Goal: Communication & Community: Answer question/provide support

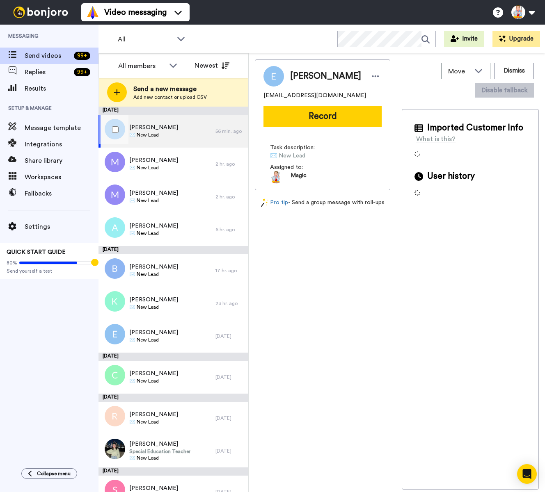
click at [145, 129] on span "[PERSON_NAME]" at bounding box center [153, 128] width 49 height 8
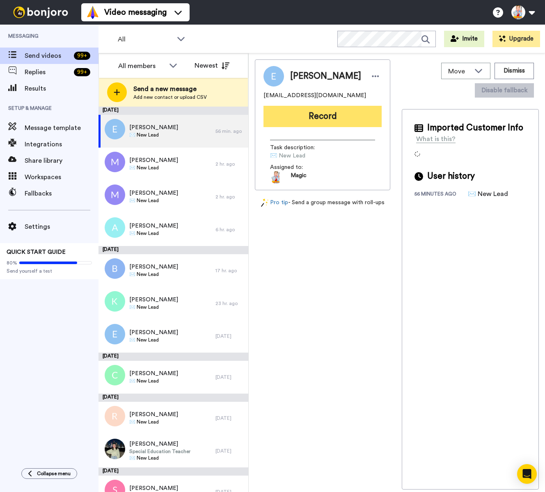
click at [318, 111] on button "Record" at bounding box center [322, 116] width 118 height 21
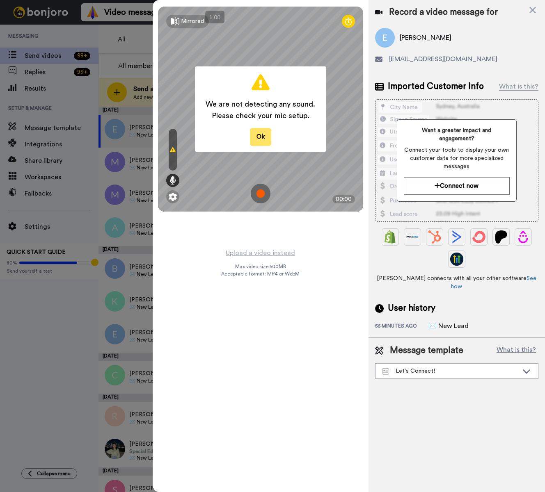
click at [256, 135] on button "Ok" at bounding box center [260, 137] width 21 height 18
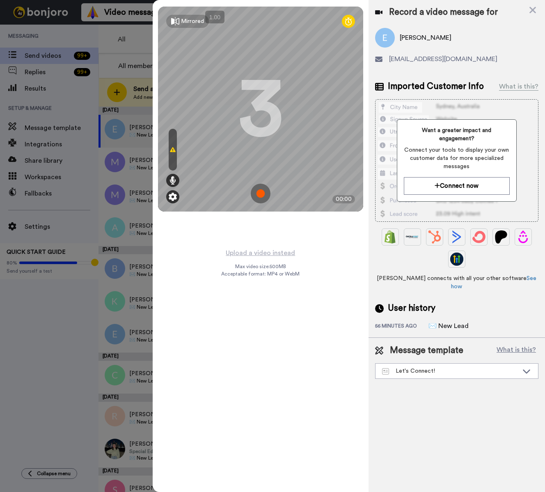
click at [176, 197] on img at bounding box center [173, 197] width 8 height 8
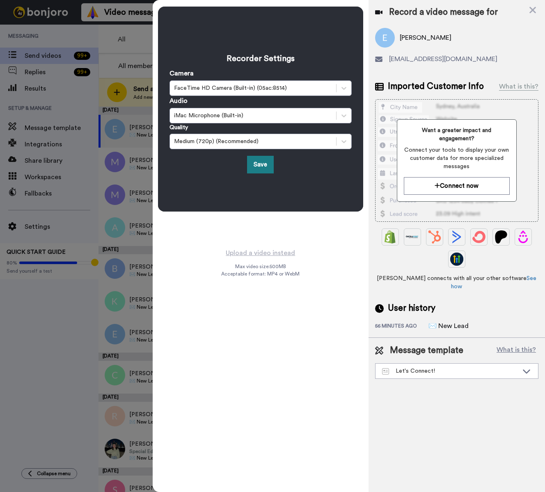
click at [265, 163] on button "Save" at bounding box center [260, 165] width 27 height 18
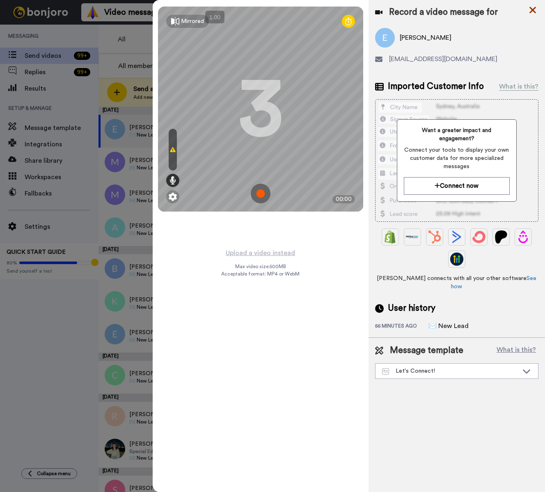
click at [530, 10] on icon at bounding box center [533, 10] width 8 height 10
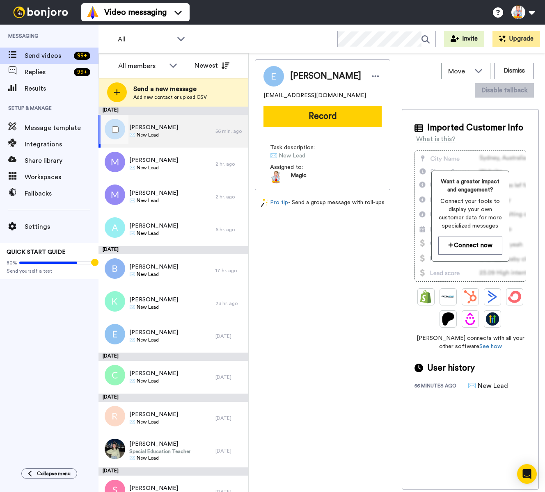
click at [168, 131] on div "[PERSON_NAME] ✉️ New Lead" at bounding box center [156, 131] width 117 height 33
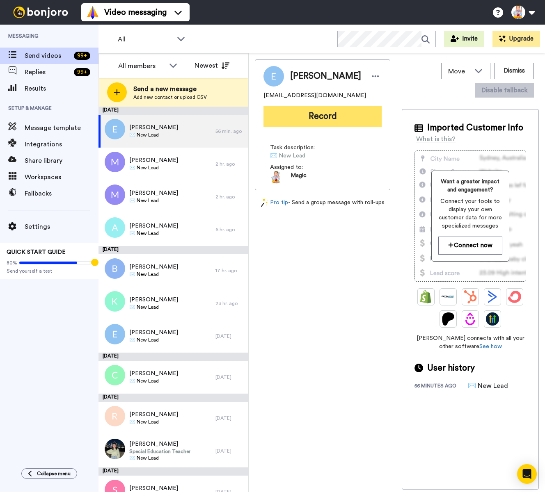
click at [305, 118] on button "Record" at bounding box center [322, 116] width 118 height 21
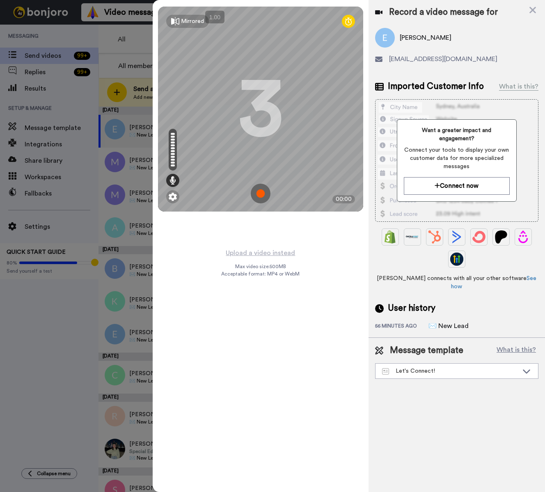
click at [260, 194] on img at bounding box center [261, 194] width 20 height 20
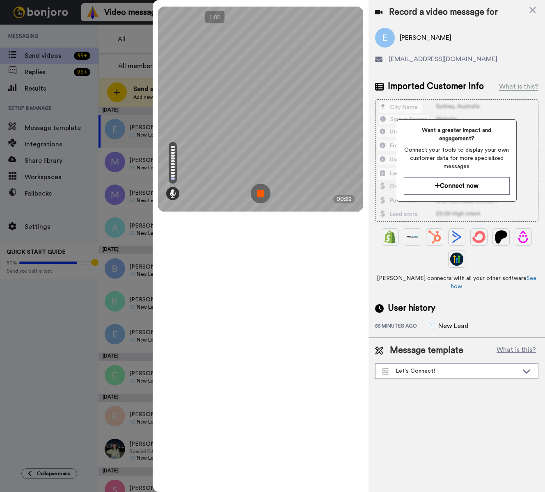
click at [260, 194] on img at bounding box center [261, 194] width 20 height 20
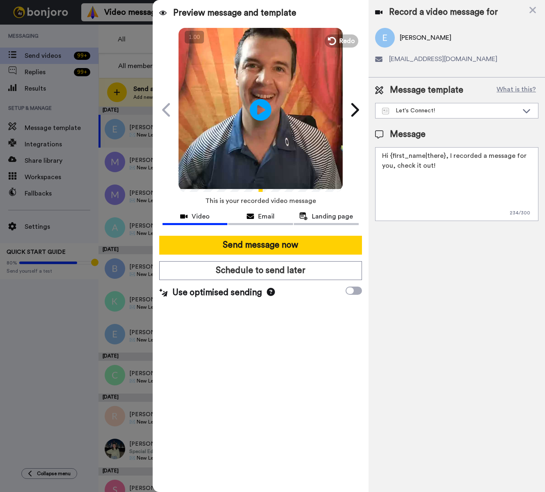
click at [264, 104] on icon at bounding box center [261, 110] width 22 height 22
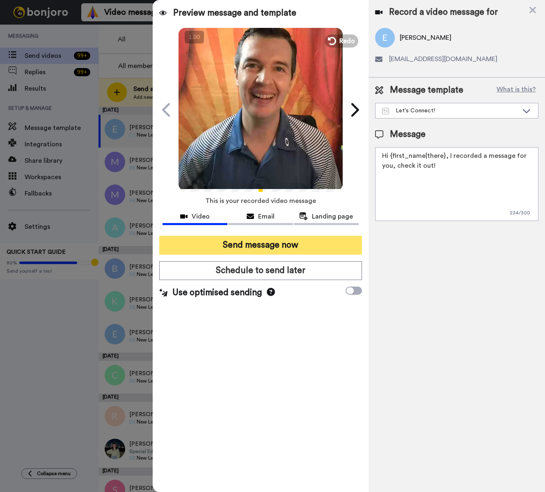
click at [311, 244] on button "Send message now" at bounding box center [260, 245] width 203 height 19
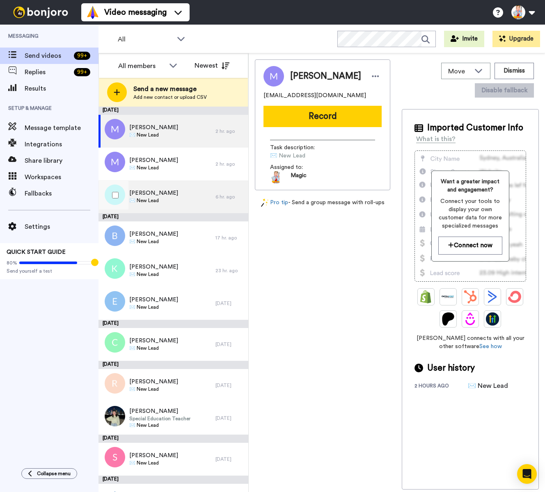
click at [194, 197] on div "Amanda Shulman ✉️ New Lead" at bounding box center [156, 197] width 117 height 33
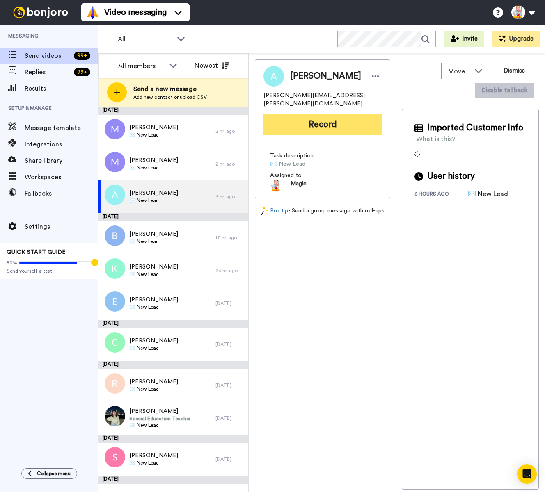
click at [302, 124] on button "Record" at bounding box center [322, 124] width 118 height 21
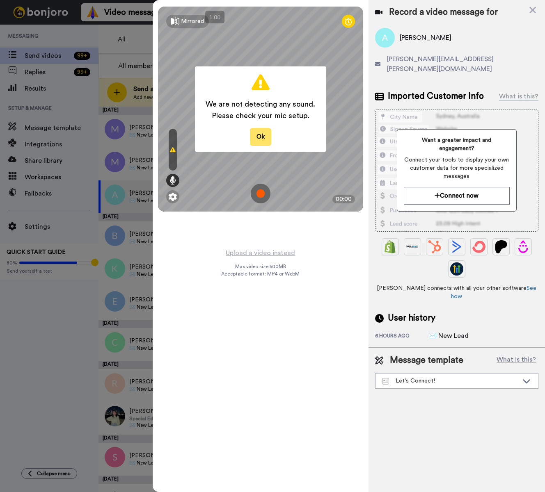
click at [263, 140] on button "Ok" at bounding box center [260, 137] width 21 height 18
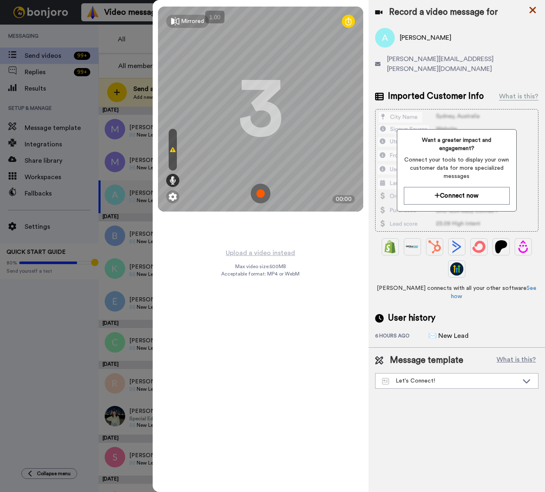
click at [534, 11] on icon at bounding box center [532, 10] width 7 height 7
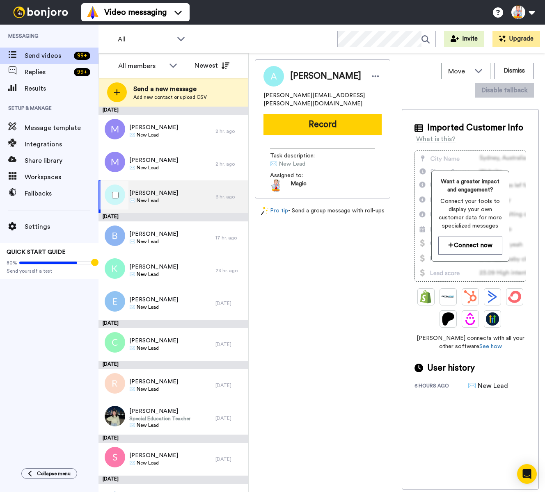
click at [151, 193] on span "[PERSON_NAME]" at bounding box center [153, 193] width 49 height 8
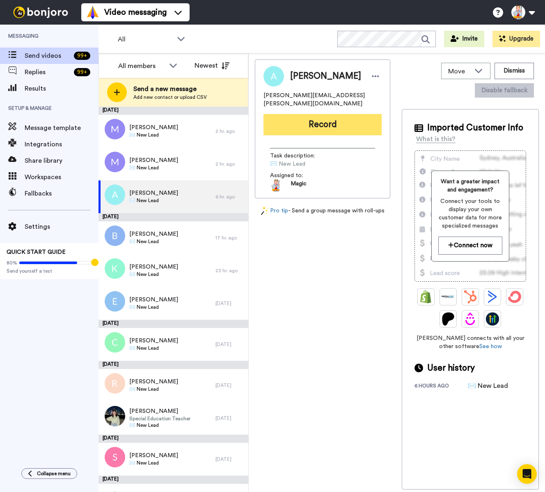
click at [309, 117] on button "Record" at bounding box center [322, 124] width 118 height 21
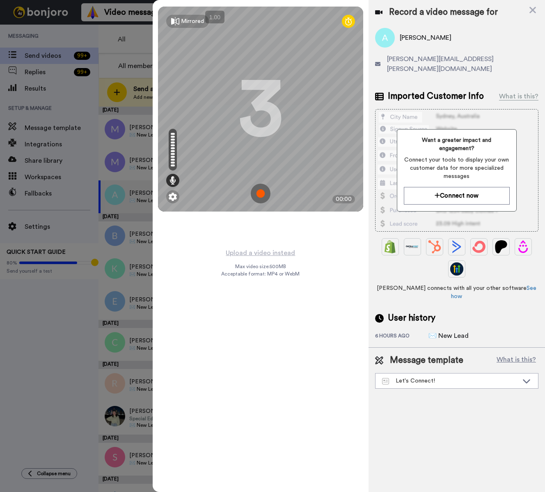
click at [260, 193] on img at bounding box center [261, 194] width 20 height 20
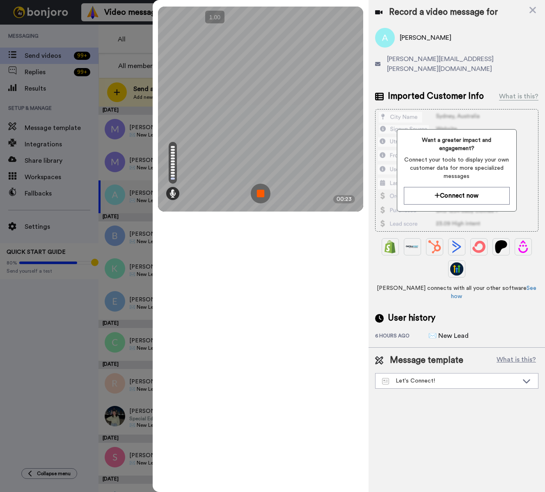
click at [260, 193] on img at bounding box center [261, 194] width 20 height 20
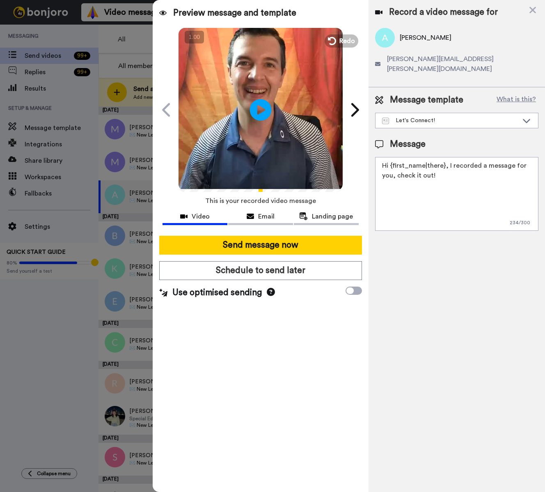
click at [264, 111] on icon at bounding box center [261, 110] width 22 height 22
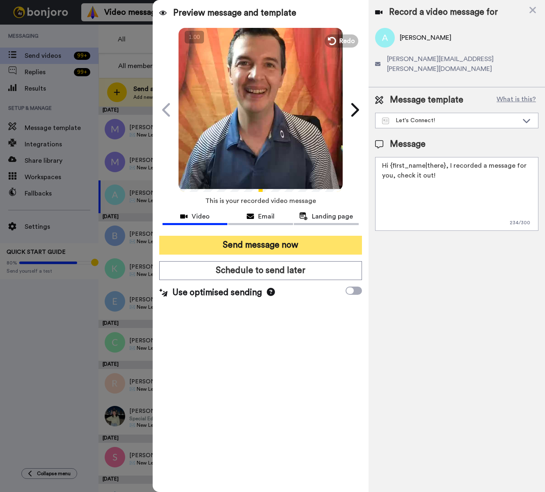
click at [296, 248] on button "Send message now" at bounding box center [260, 245] width 203 height 19
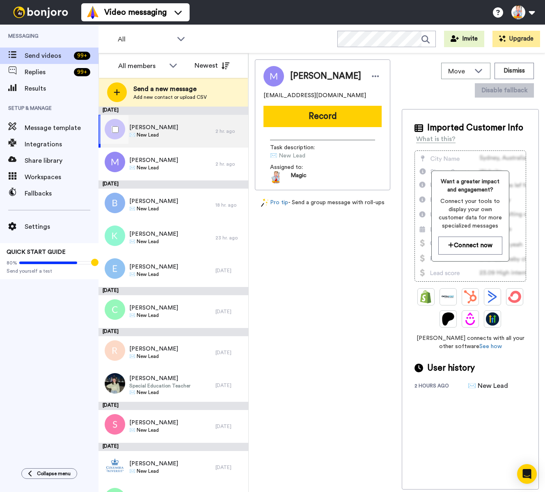
click at [161, 125] on div "Mansi ✉️ New Lead" at bounding box center [156, 131] width 117 height 33
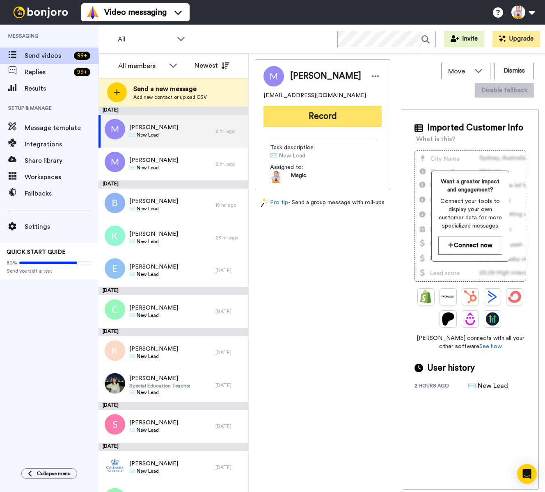
click at [307, 118] on button "Record" at bounding box center [322, 116] width 118 height 21
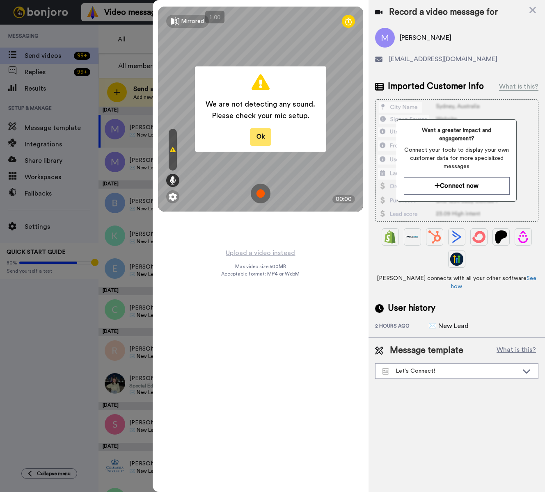
click at [260, 135] on button "Ok" at bounding box center [260, 137] width 21 height 18
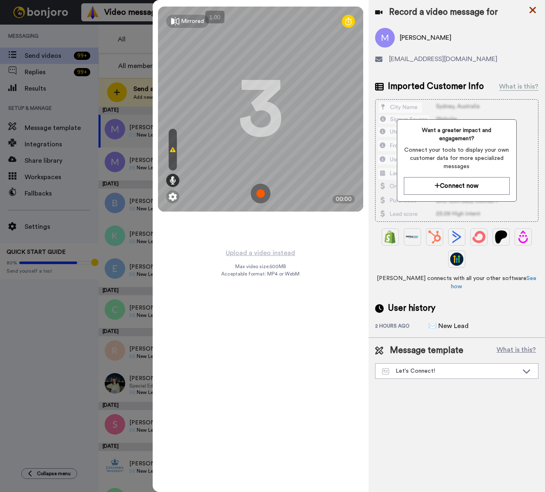
click at [531, 13] on icon at bounding box center [533, 10] width 8 height 10
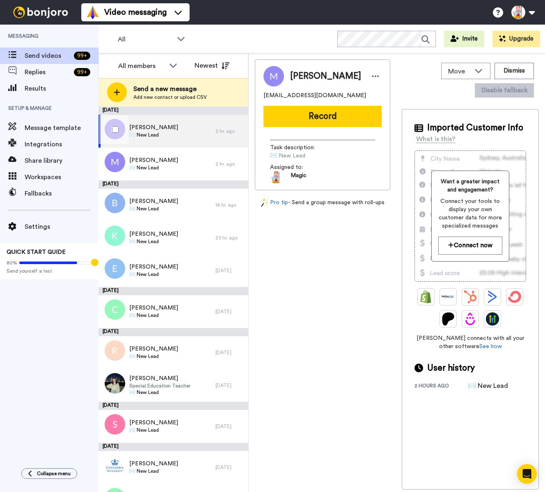
click at [144, 131] on span "[PERSON_NAME]" at bounding box center [153, 128] width 49 height 8
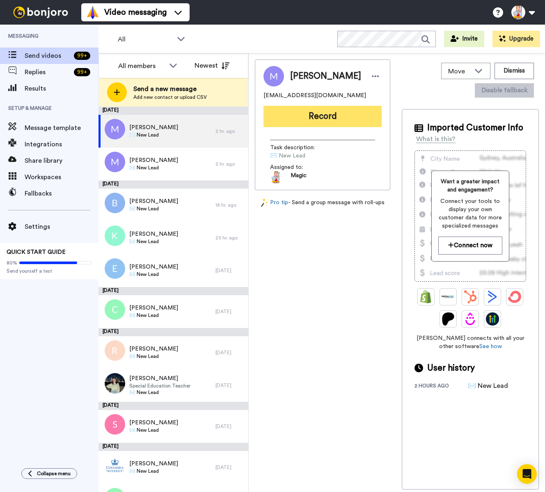
click at [308, 114] on button "Record" at bounding box center [322, 116] width 118 height 21
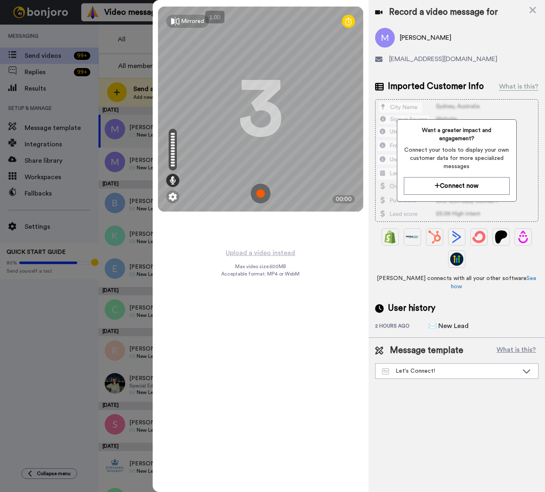
click at [261, 193] on img at bounding box center [261, 194] width 20 height 20
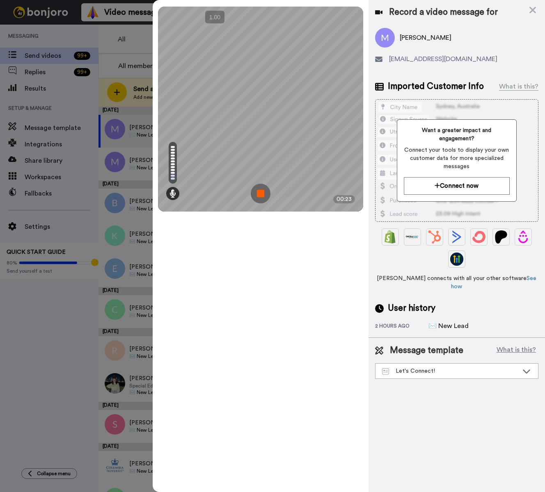
click at [261, 193] on img at bounding box center [261, 194] width 20 height 20
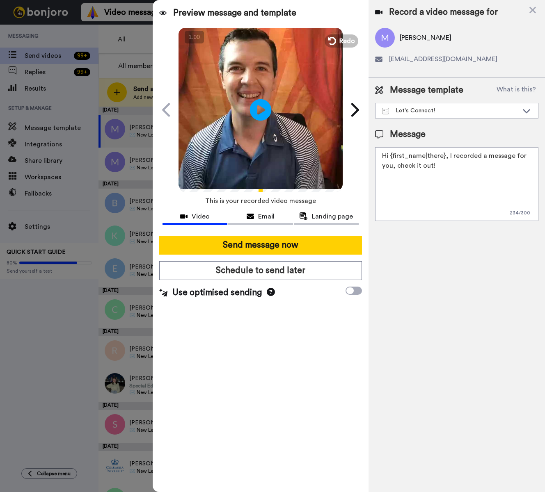
click at [260, 108] on icon "Play/Pause" at bounding box center [261, 109] width 22 height 39
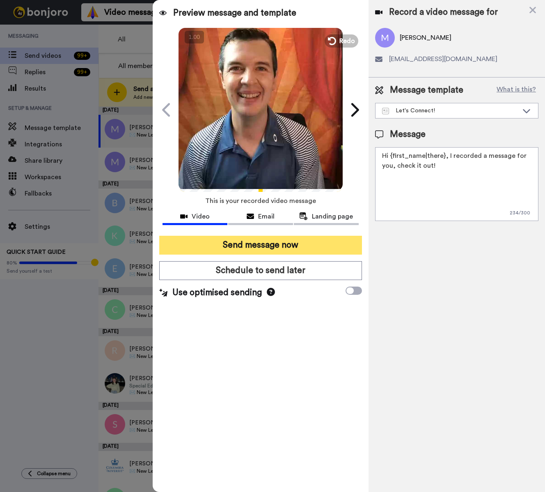
click at [293, 245] on button "Send message now" at bounding box center [260, 245] width 203 height 19
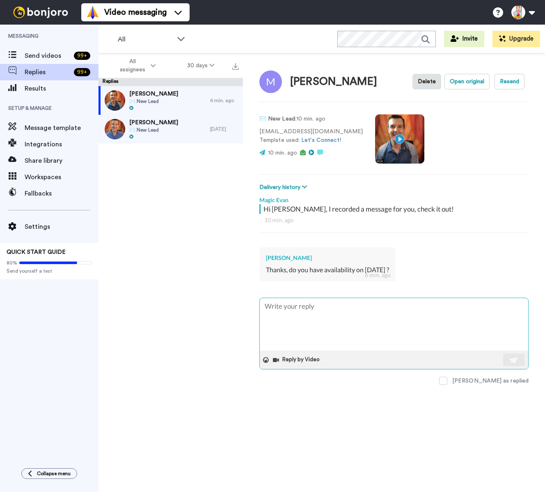
click at [330, 317] on textarea at bounding box center [394, 324] width 268 height 53
type textarea "H"
type textarea "x"
type textarea "Hi"
type textarea "x"
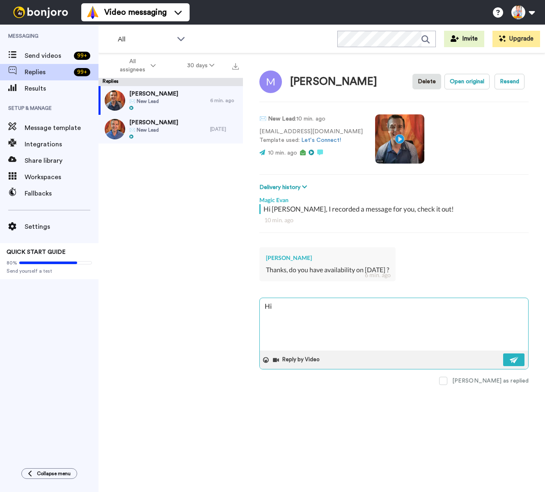
type textarea "Hi"
type textarea "x"
type textarea "Hi M"
type textarea "x"
type textarea "Hi [PERSON_NAME]"
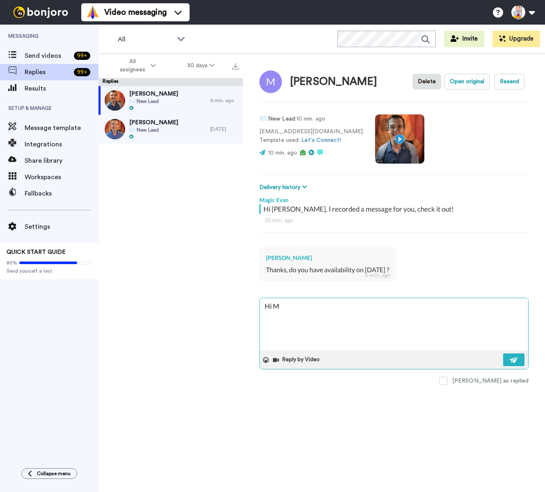
type textarea "x"
type textarea "Hi Man"
type textarea "x"
type textarea "Hi Mans"
type textarea "x"
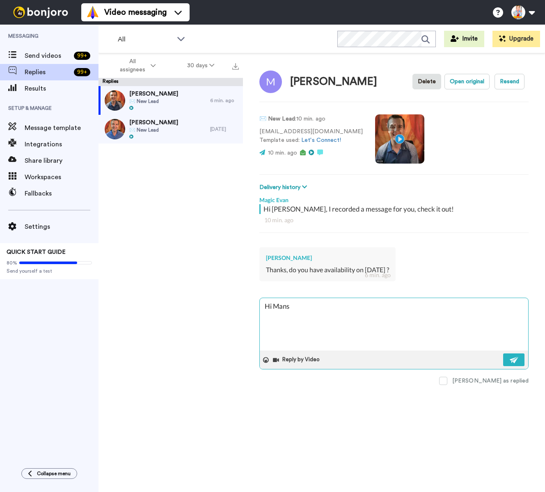
type textarea "Hi [PERSON_NAME]"
type textarea "x"
type textarea "Hi Mans"
type textarea "x"
type textarea "Hi Man"
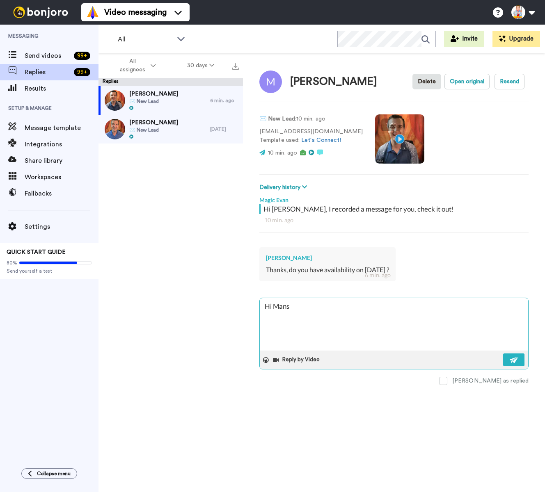
type textarea "x"
type textarea "Hi [PERSON_NAME]"
type textarea "x"
type textarea "Hi M"
type textarea "x"
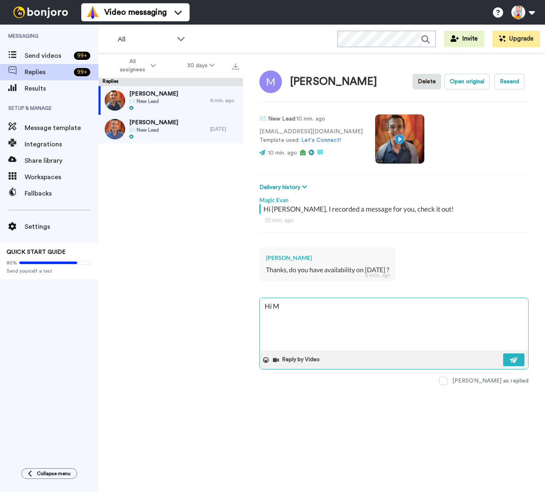
type textarea "Hi"
type textarea "x"
type textarea "Hi"
type textarea "x"
type textarea "H"
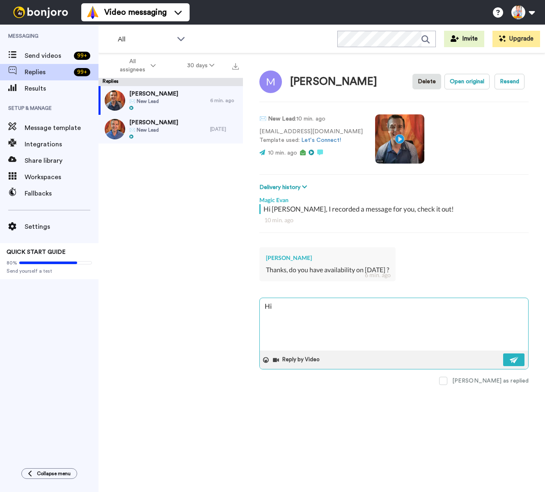
type textarea "x"
type textarea "I"
type textarea "x"
type textarea "I"
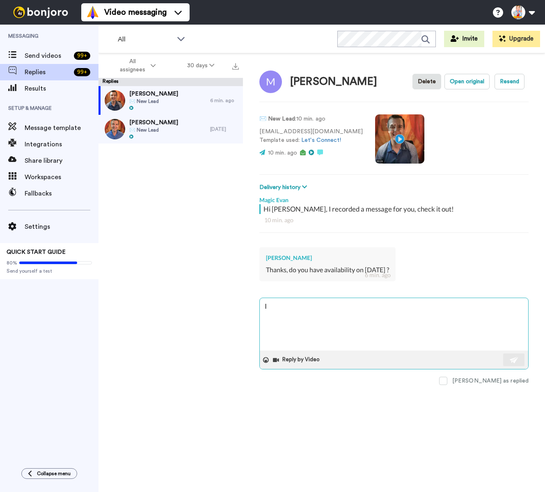
type textarea "x"
type textarea "I m"
type textarea "x"
type textarea "I ma"
type textarea "x"
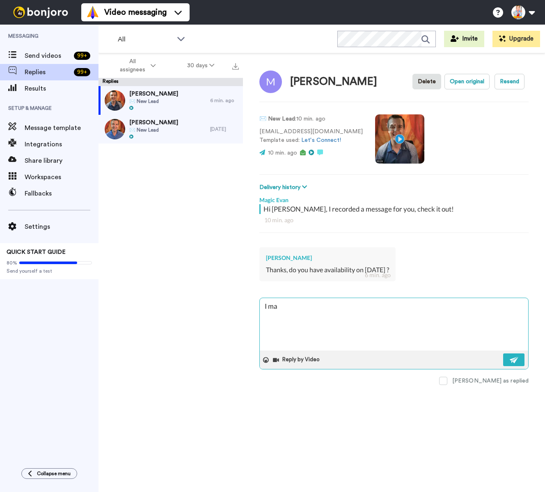
type textarea "I may"
type textarea "x"
type textarea "I ma"
type textarea "x"
type textarea "I m"
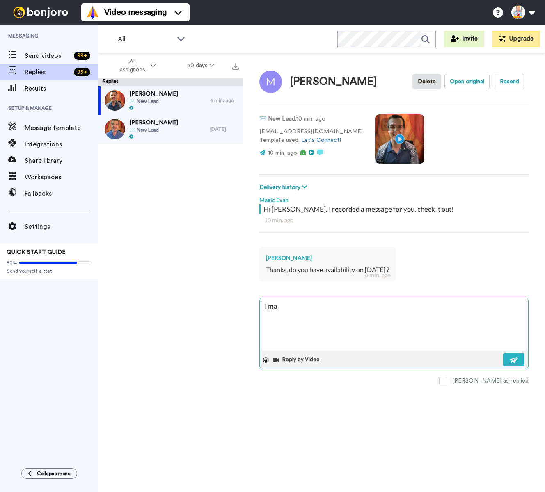
type textarea "x"
type textarea "I"
type textarea "x"
type textarea "I"
type textarea "x"
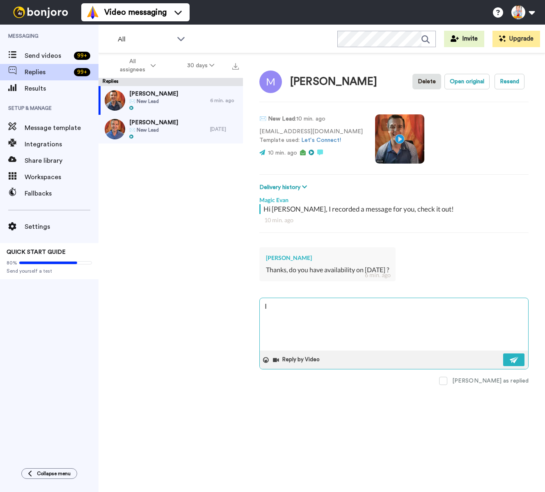
type textarea "x"
type textarea "Y"
type textarea "x"
type textarea "Ye"
type textarea "x"
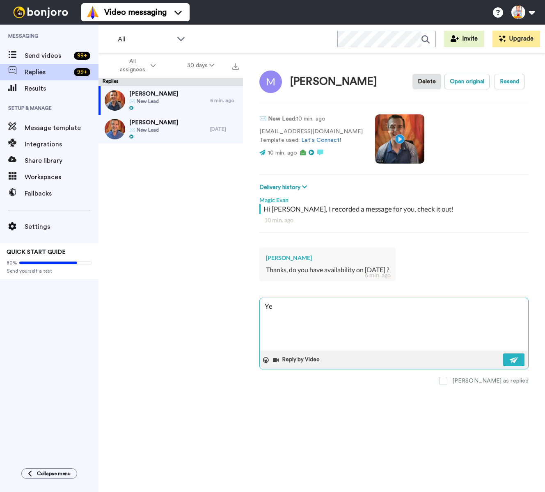
type textarea "Yes"
type textarea "x"
type textarea "Yes,"
type textarea "x"
type textarea "Yes,"
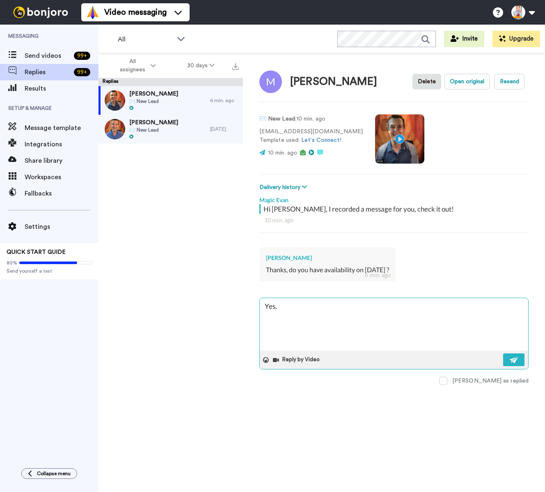
type textarea "x"
type textarea "Yes, I"
type textarea "x"
type textarea "Yes, I"
type textarea "x"
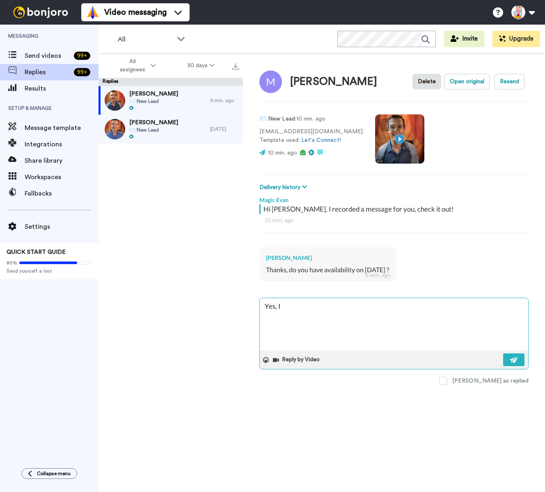
type textarea "Yes, I m"
type textarea "x"
type textarea "Yes, I ma"
type textarea "x"
type textarea "Yes, I may"
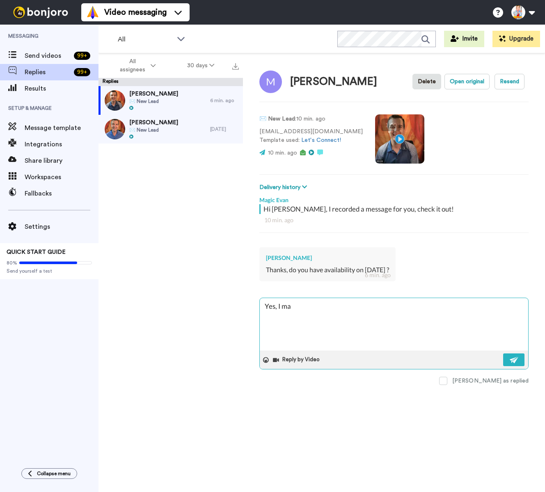
type textarea "x"
type textarea "Yes, I may"
type textarea "x"
type textarea "Yes, I may h"
type textarea "x"
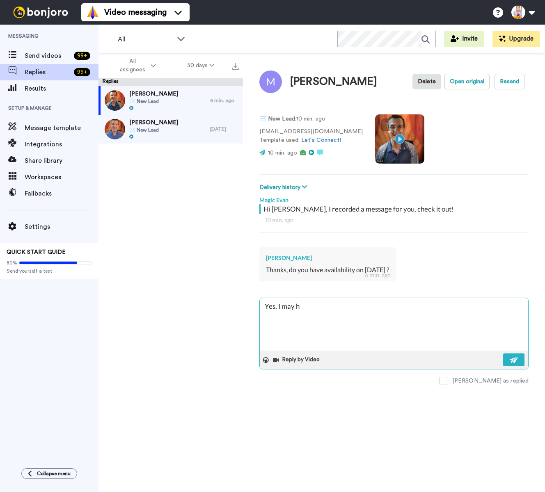
type textarea "Yes, I may ha"
type textarea "x"
type textarea "Yes, I may hav"
type textarea "x"
type textarea "Yes, I may have"
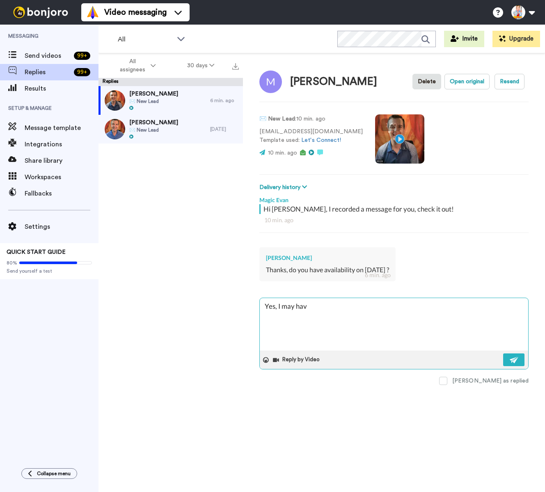
type textarea "x"
type textarea "Yes, I may have"
type textarea "x"
type textarea "Yes, I may have s"
type textarea "x"
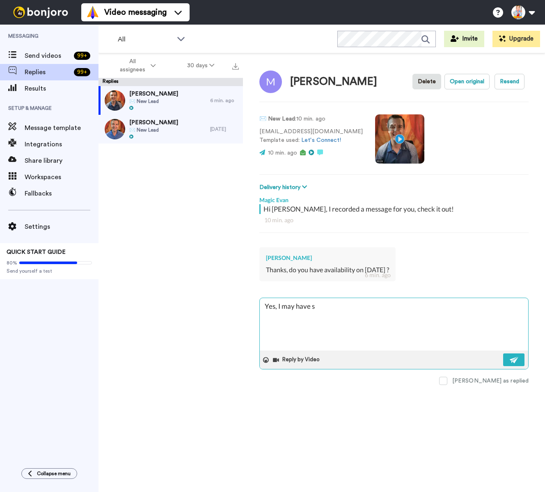
type textarea "Yes, I may have so"
type textarea "x"
type textarea "Yes, I may have som"
type textarea "x"
type textarea "Yes, I may have some"
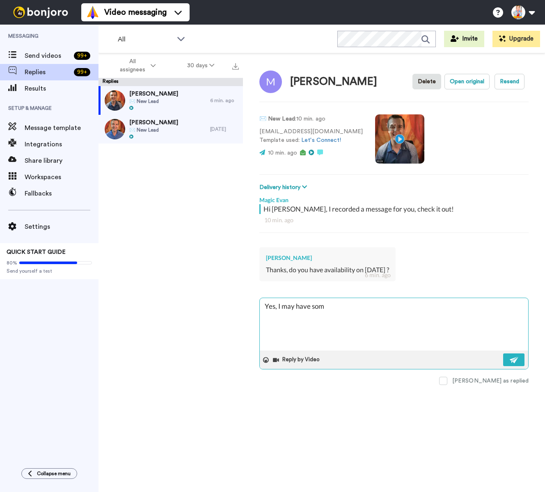
type textarea "x"
type textarea "Yes, I may have some"
type textarea "x"
type textarea "Yes, I may have some a"
type textarea "x"
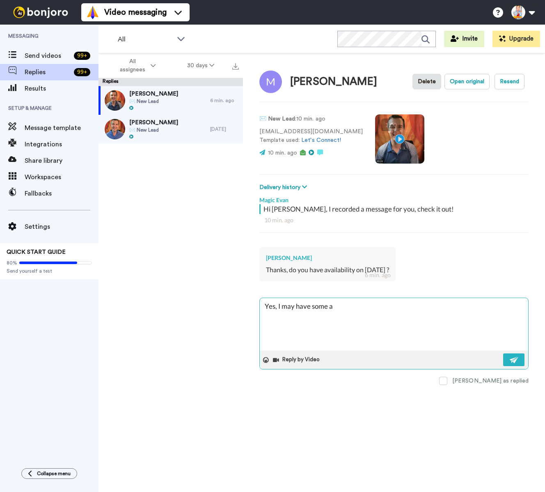
type textarea "Yes, I may have some av"
type textarea "x"
type textarea "Yes, I may have some ava"
type textarea "x"
type textarea "Yes, I may have some avai"
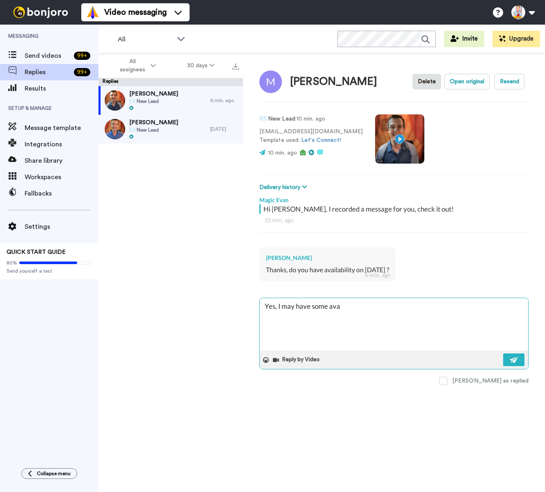
type textarea "x"
type textarea "Yes, I may have some avaia"
type textarea "x"
type textarea "Yes, I may have some avaial"
type textarea "x"
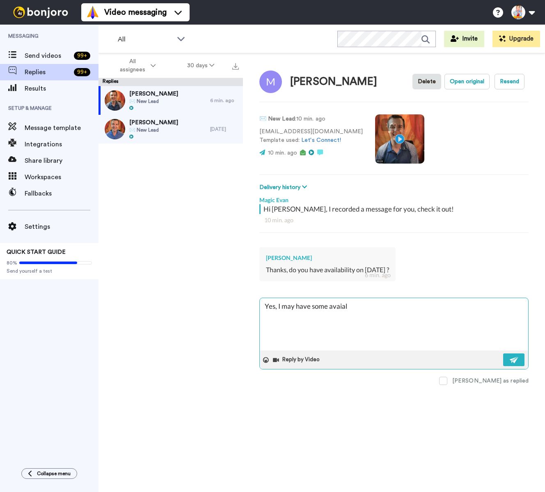
type textarea "Yes, I may have some avaialb"
type textarea "x"
type textarea "Yes, I may have some avaialbi"
type textarea "x"
type textarea "Yes, I may have some avaialbil"
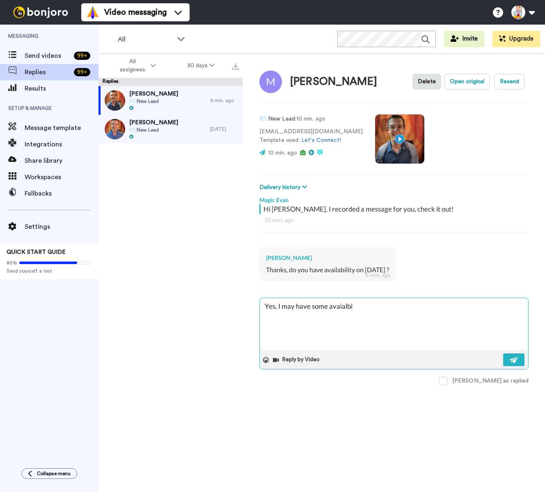
type textarea "x"
type textarea "Yes, I may have some avaialbi"
type textarea "x"
type textarea "Yes, I may have some avaialb"
type textarea "x"
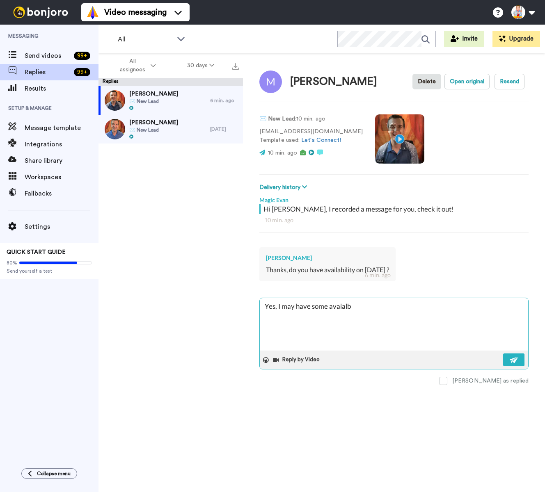
type textarea "Yes, I may have some avaial"
type textarea "x"
type textarea "Yes, I may have some avaia"
type textarea "x"
type textarea "Yes, I may have some avai"
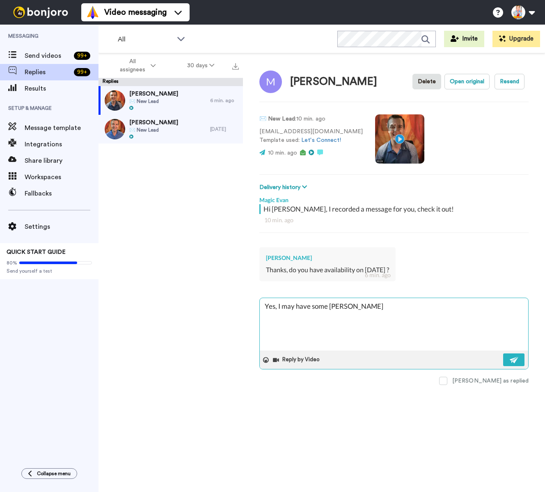
type textarea "x"
type textarea "Yes, I may have some avail"
type textarea "x"
type textarea "Yes, I may have some availa"
type textarea "x"
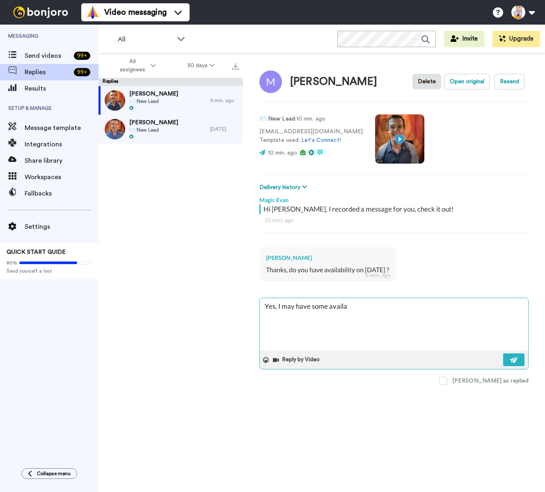
type textarea "Yes, I may have some availab"
type textarea "x"
type textarea "Yes, I may have some availabi"
type textarea "x"
type textarea "Yes, I may have some availabil"
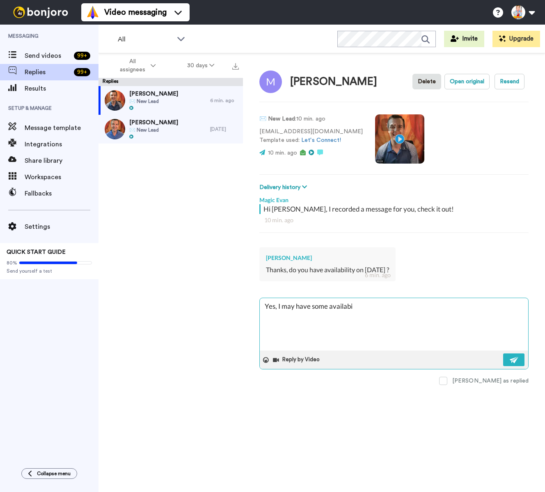
type textarea "x"
type textarea "Yes, I may have some availabili"
type textarea "x"
type textarea "Yes, I may have some availabilit"
type textarea "x"
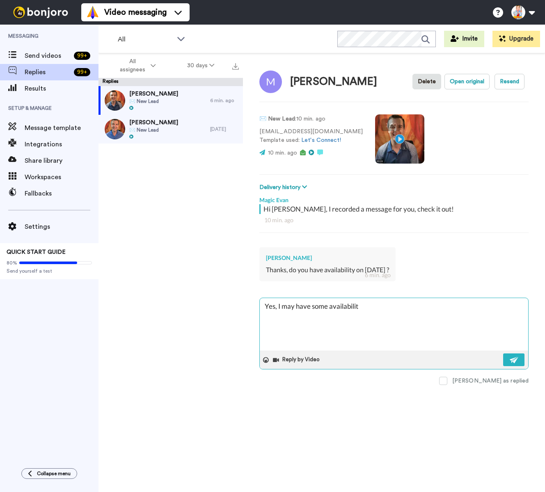
type textarea "Yes, I may have some availability"
type textarea "x"
type textarea "Yes, I may have some availability!"
type textarea "x"
type textarea "Yes, I may have some availability!"
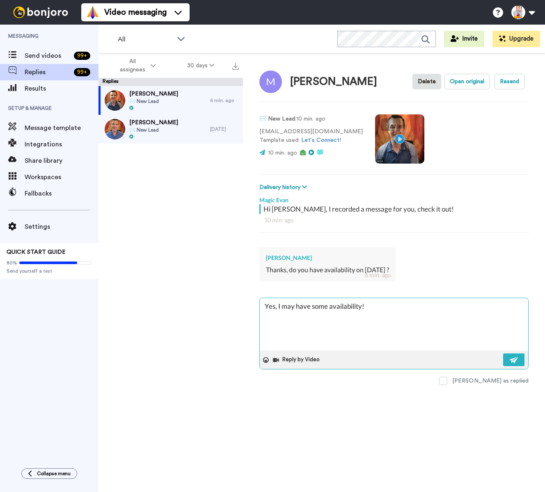
type textarea "x"
type textarea "Yes, I may have some availability! I"
type textarea "x"
type textarea "Yes, I may have some availability! If"
type textarea "x"
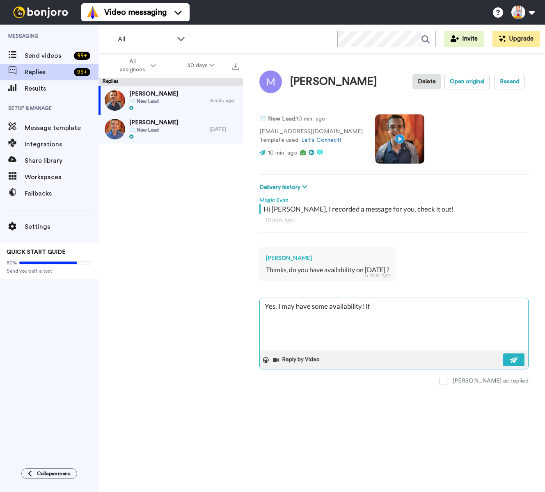
type textarea "Yes, I may have some availability! If"
type textarea "x"
type textarea "Yes, I may have some availability! If y"
type textarea "x"
type textarea "Yes, I may have some availability! If yo"
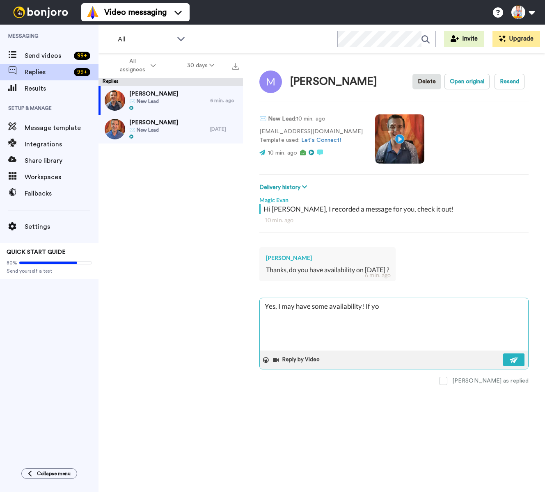
type textarea "x"
type textarea "Yes, I may have some availability! If you"
type textarea "x"
type textarea "Yes, I may have some availability! If you"
type textarea "x"
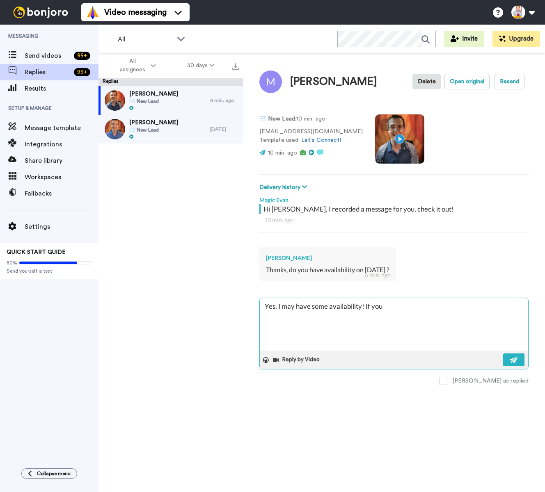
type textarea "Yes, I may have some availability! If you"
type textarea "x"
type textarea "Yes, I may have some availability! If yo"
type textarea "x"
type textarea "Yes, I may have some availability! If y"
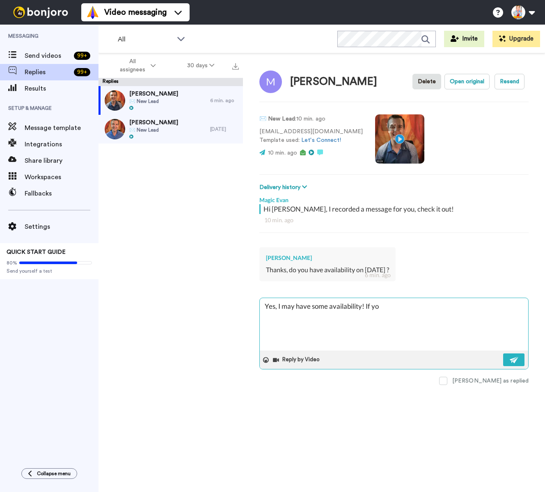
type textarea "x"
type textarea "Yes, I may have some availability! If"
type textarea "x"
type textarea "Yes, I may have some availability! If"
type textarea "x"
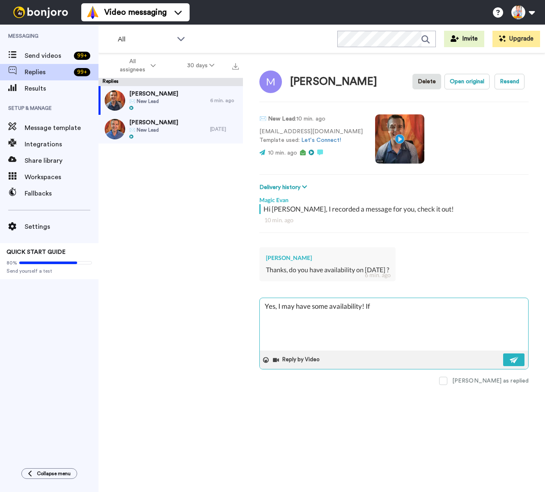
type textarea "Yes, I may have some availability! I"
type textarea "x"
type textarea "Yes, I may have some availability!"
type textarea "x"
type textarea "Yes, I may have some availability! P"
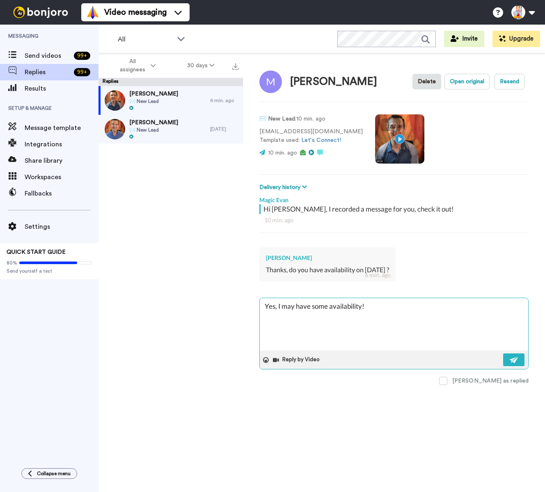
type textarea "x"
type textarea "Yes, I may have some availability! Pl"
type textarea "x"
type textarea "Yes, I may have some availability! Ple"
type textarea "x"
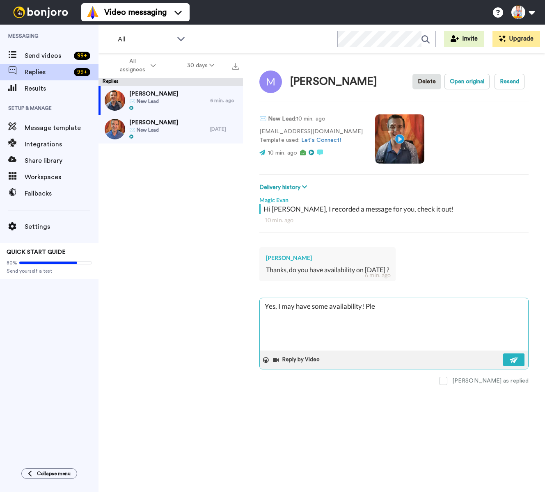
type textarea "Yes, I may have some availability! Plea"
type textarea "x"
type textarea "Yes, I may have some availability! Pleas"
type textarea "x"
type textarea "Yes, I may have some availability! Please"
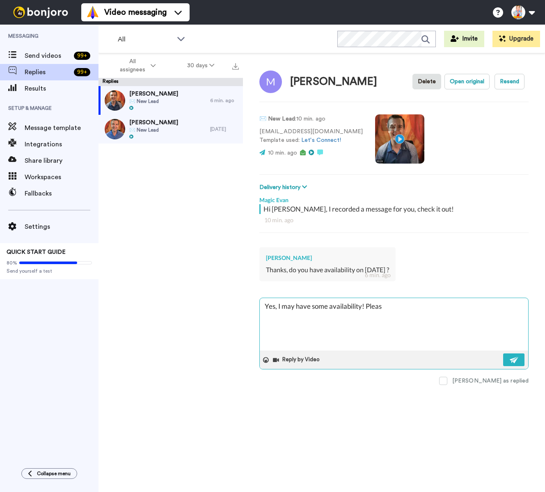
type textarea "x"
type textarea "Yes, I may have some availability! Please"
type textarea "x"
type textarea "Yes, I may have some availability! Please l"
type textarea "x"
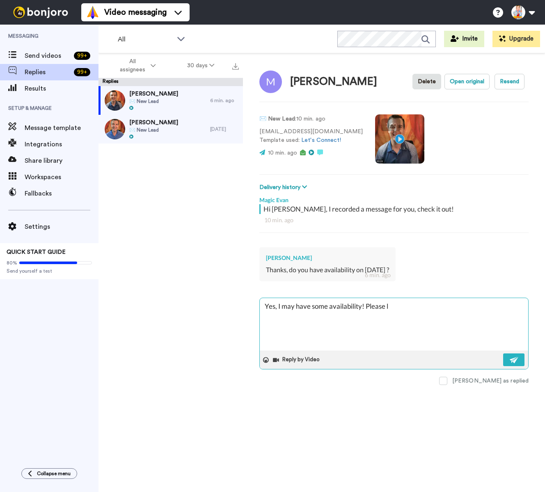
type textarea "Yes, I may have some availability! Please le"
type textarea "x"
type textarea "Yes, I may have some availability! Please let"
type textarea "x"
type textarea "Yes, I may have some availability! Please let"
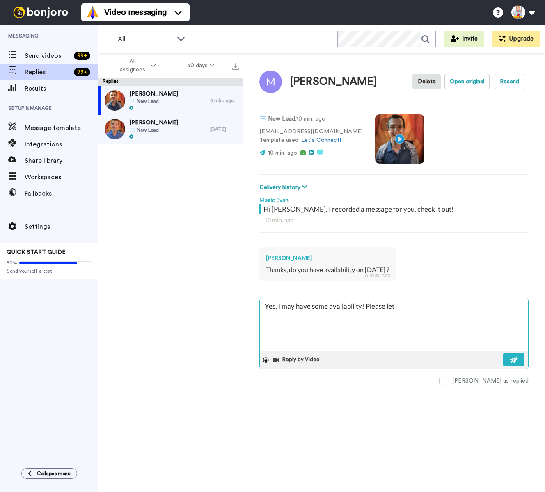
type textarea "x"
type textarea "Yes, I may have some availability! Please let m"
type textarea "x"
type textarea "Yes, I may have some availability! Please let me"
type textarea "x"
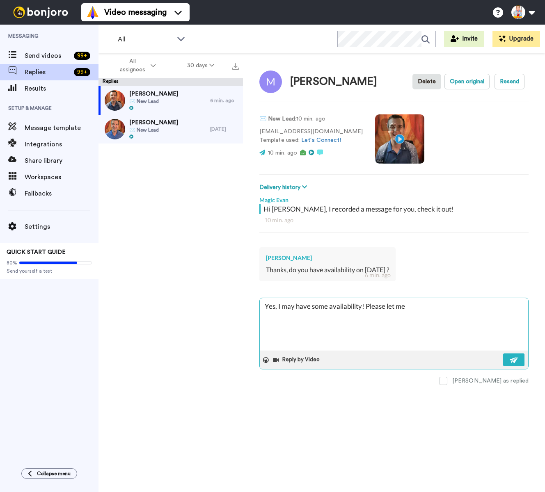
type textarea "Yes, I may have some availability! Please let me"
type textarea "x"
type textarea "Yes, I may have some availability! Please let me k"
type textarea "x"
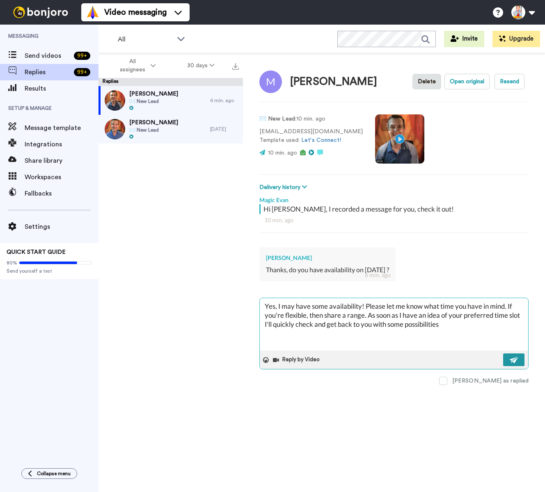
click at [511, 358] on img at bounding box center [514, 360] width 9 height 7
